Goal: Task Accomplishment & Management: Manage account settings

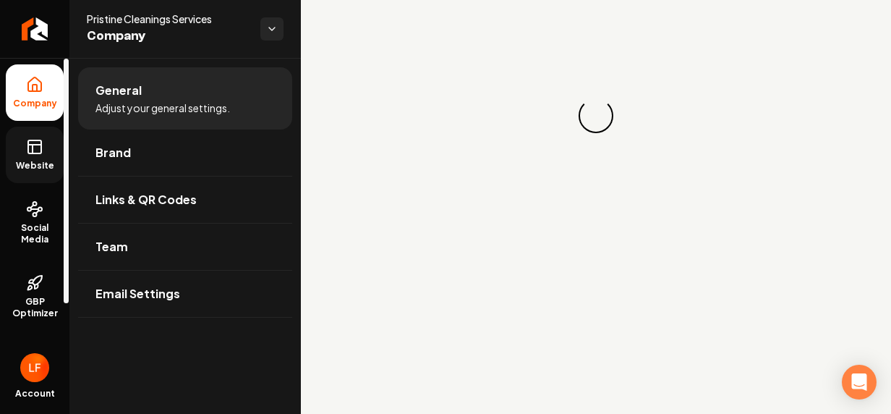
click at [31, 166] on span "Website" at bounding box center [35, 166] width 50 height 12
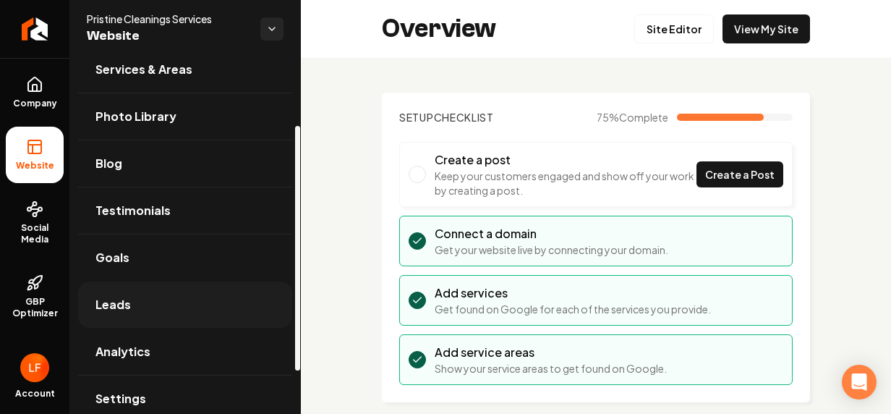
click at [127, 311] on link "Leads" at bounding box center [185, 304] width 214 height 46
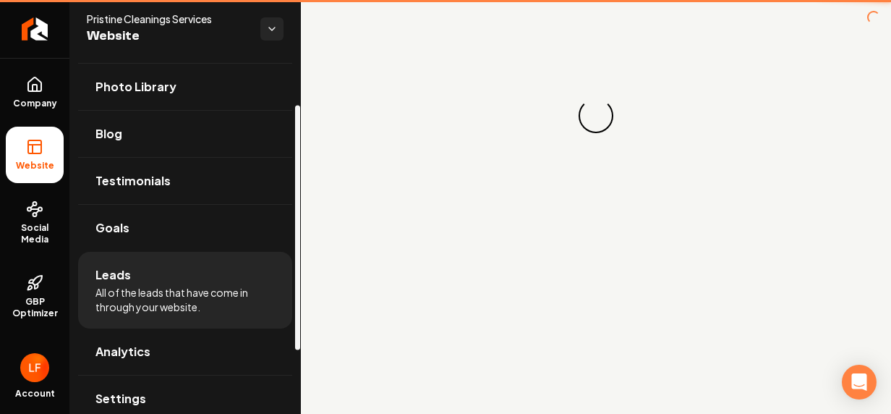
scroll to position [68, 0]
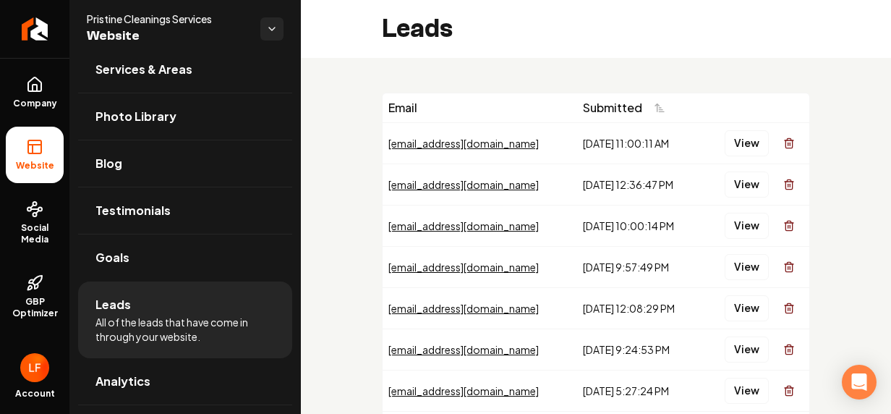
click at [479, 148] on div "[EMAIL_ADDRESS][DOMAIN_NAME]" at bounding box center [479, 143] width 183 height 14
click at [731, 142] on button "View" at bounding box center [747, 143] width 44 height 26
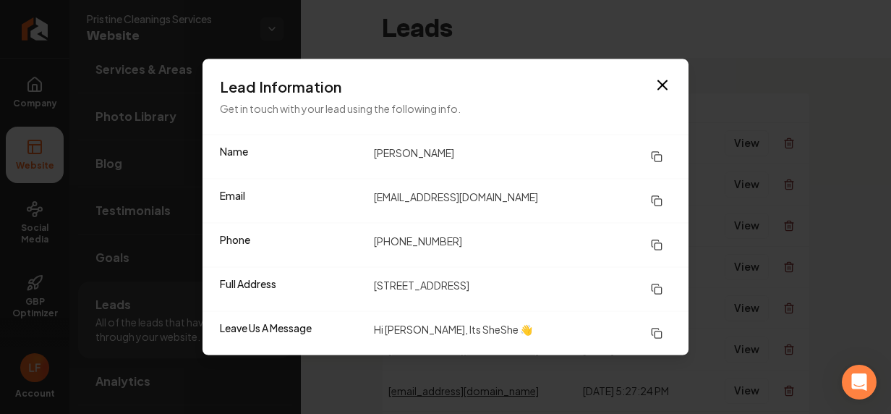
click at [652, 200] on icon at bounding box center [657, 201] width 12 height 12
